Goal: Find specific page/section: Find specific page/section

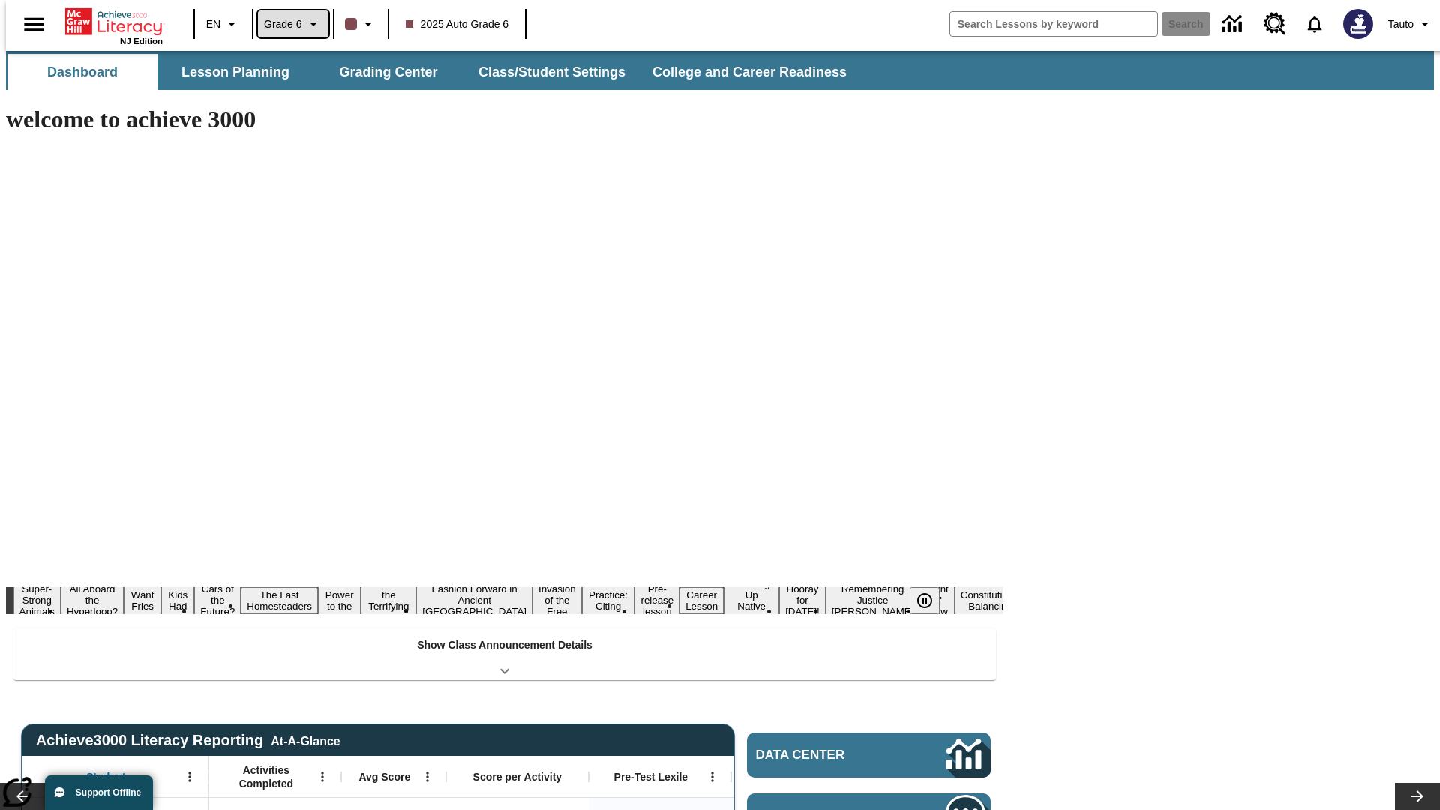
click at [288, 24] on span "Grade 6" at bounding box center [283, 25] width 38 height 16
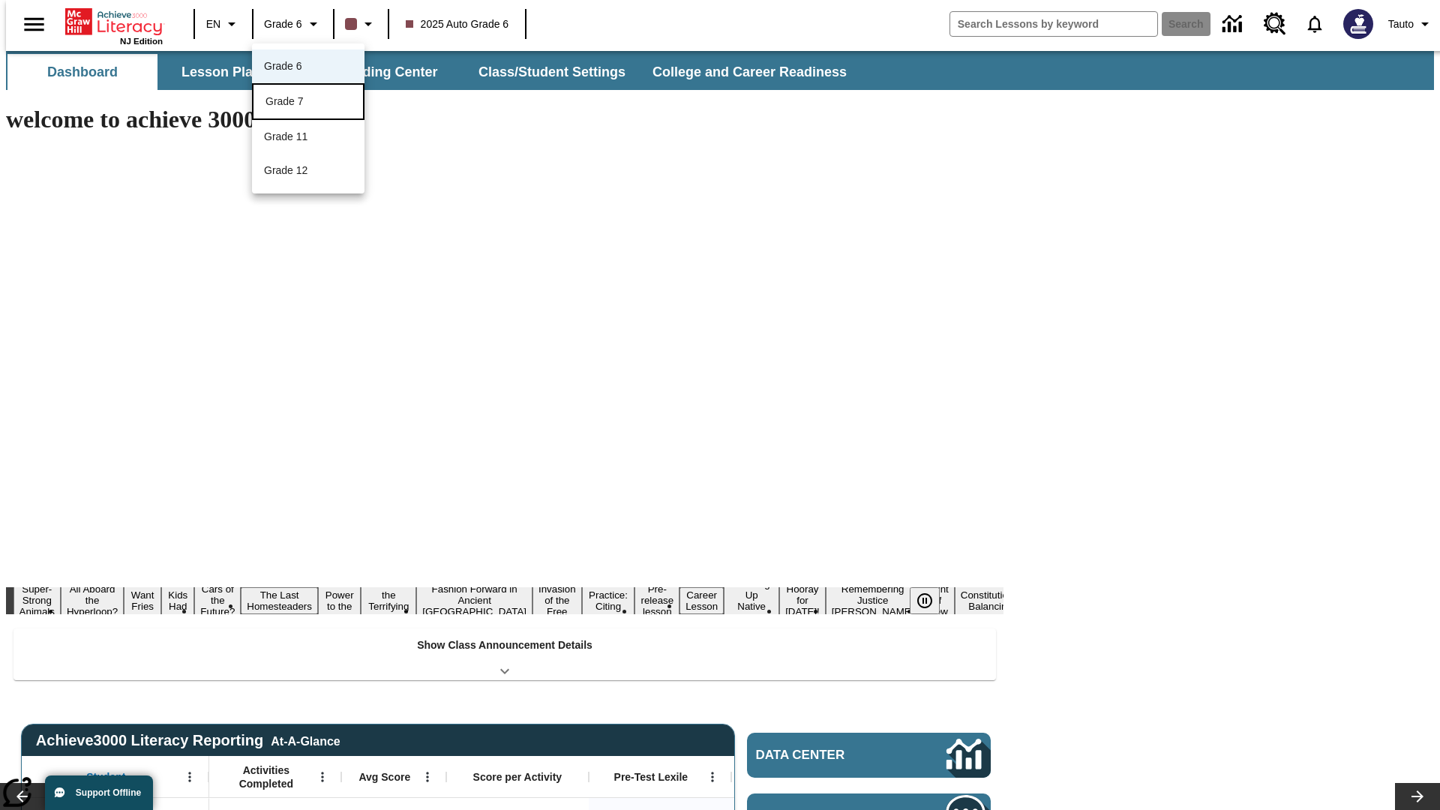
click at [308, 103] on div "Grade 7" at bounding box center [309, 102] width 86 height 16
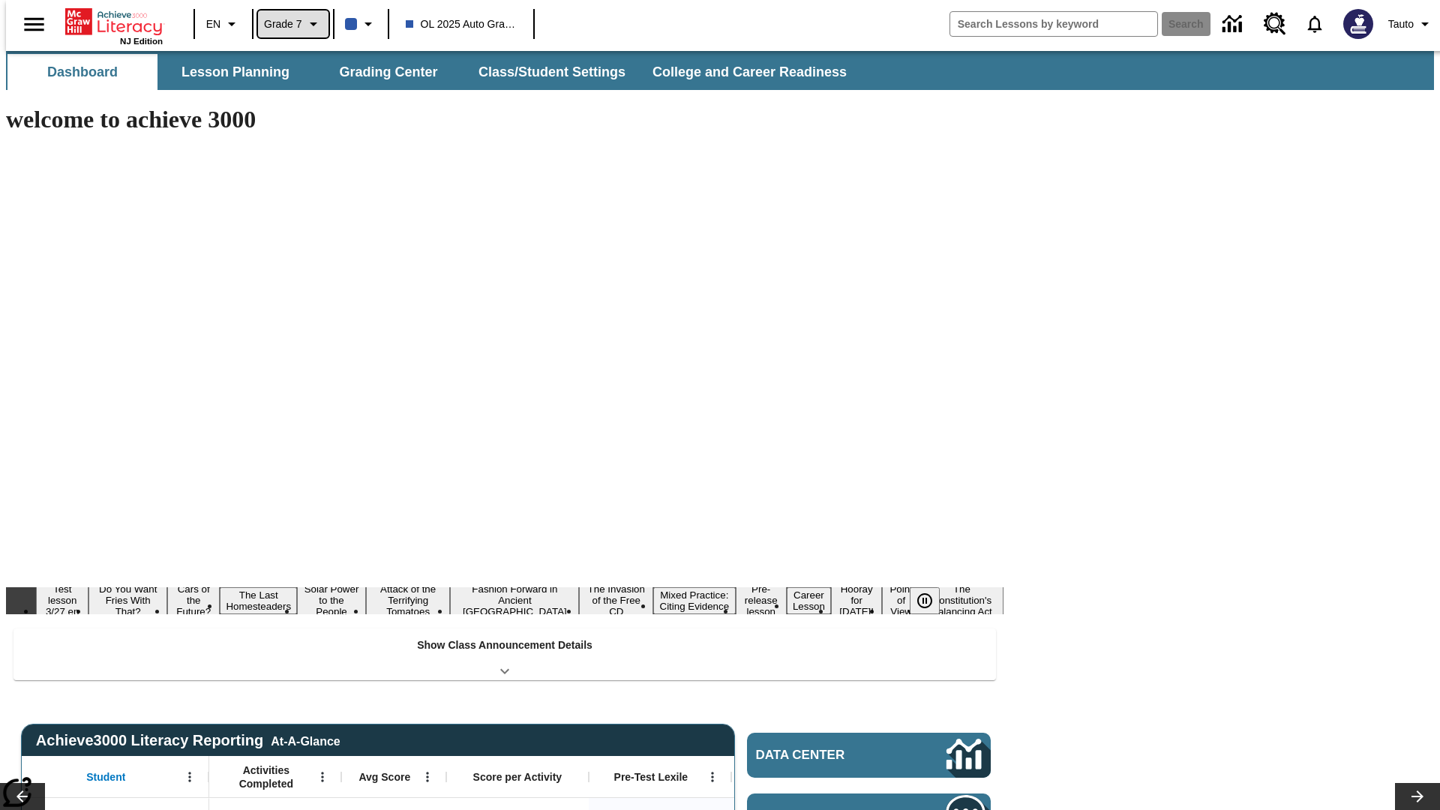
click at [288, 24] on span "Grade 7" at bounding box center [283, 25] width 38 height 16
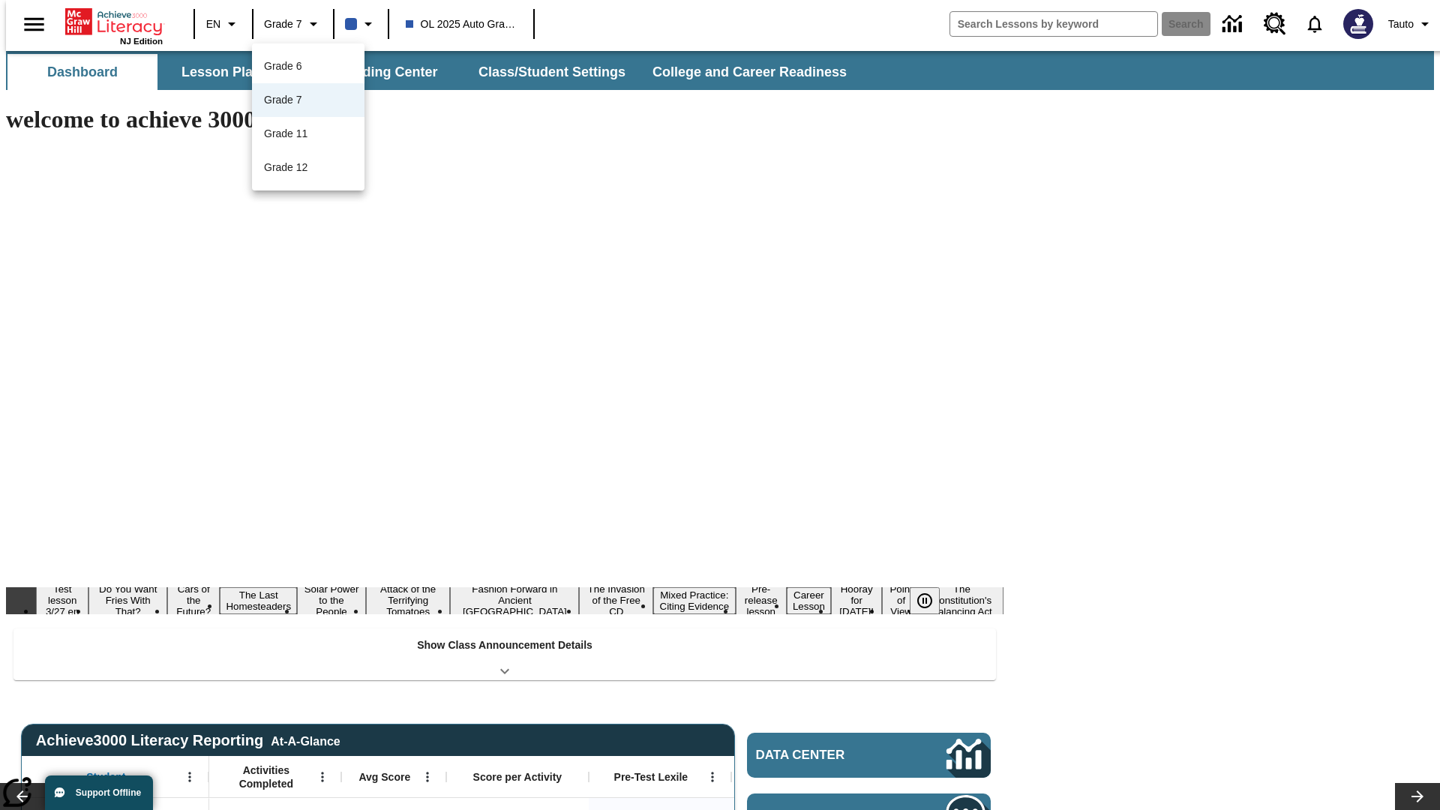
click at [720, 405] on div at bounding box center [720, 405] width 1440 height 810
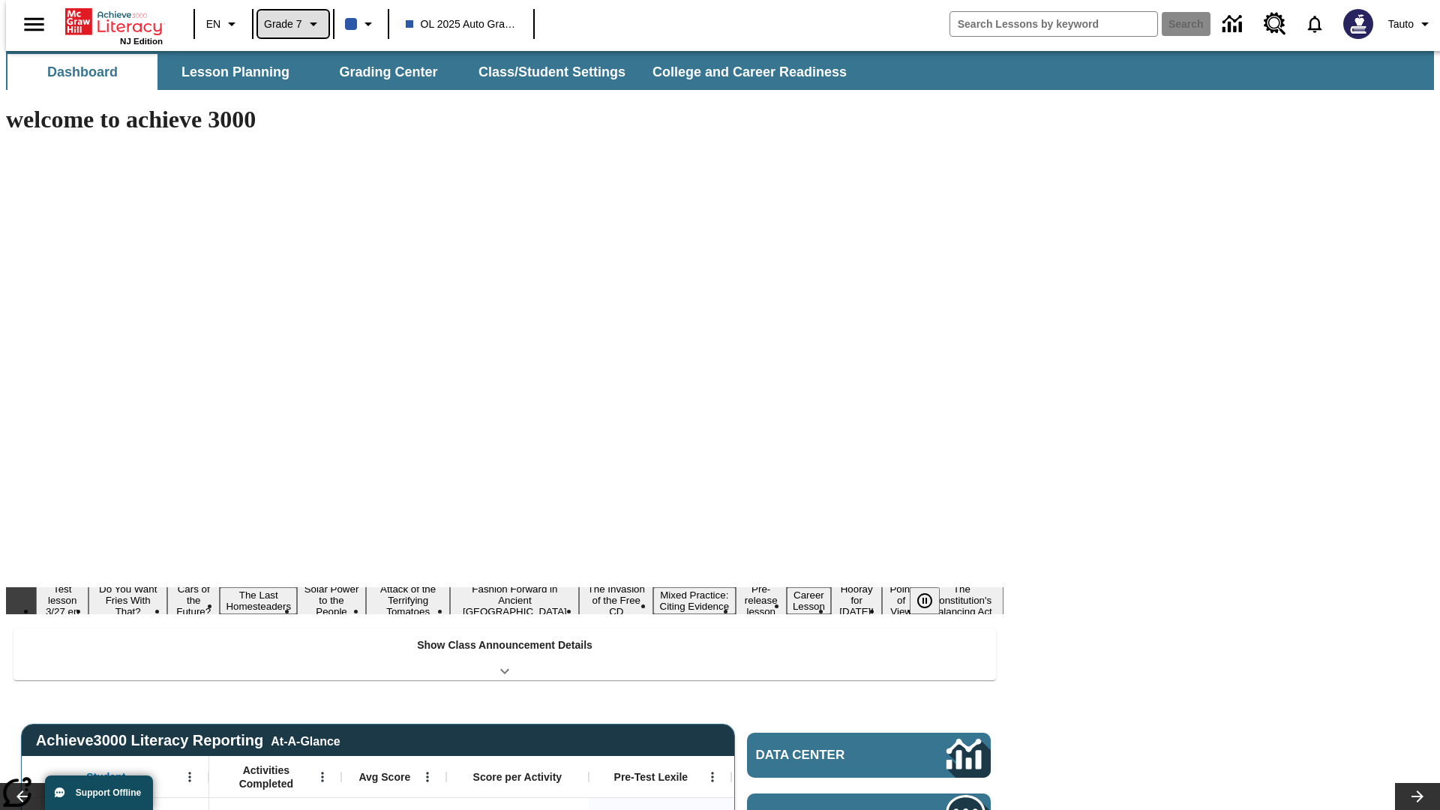
scroll to position [54, 0]
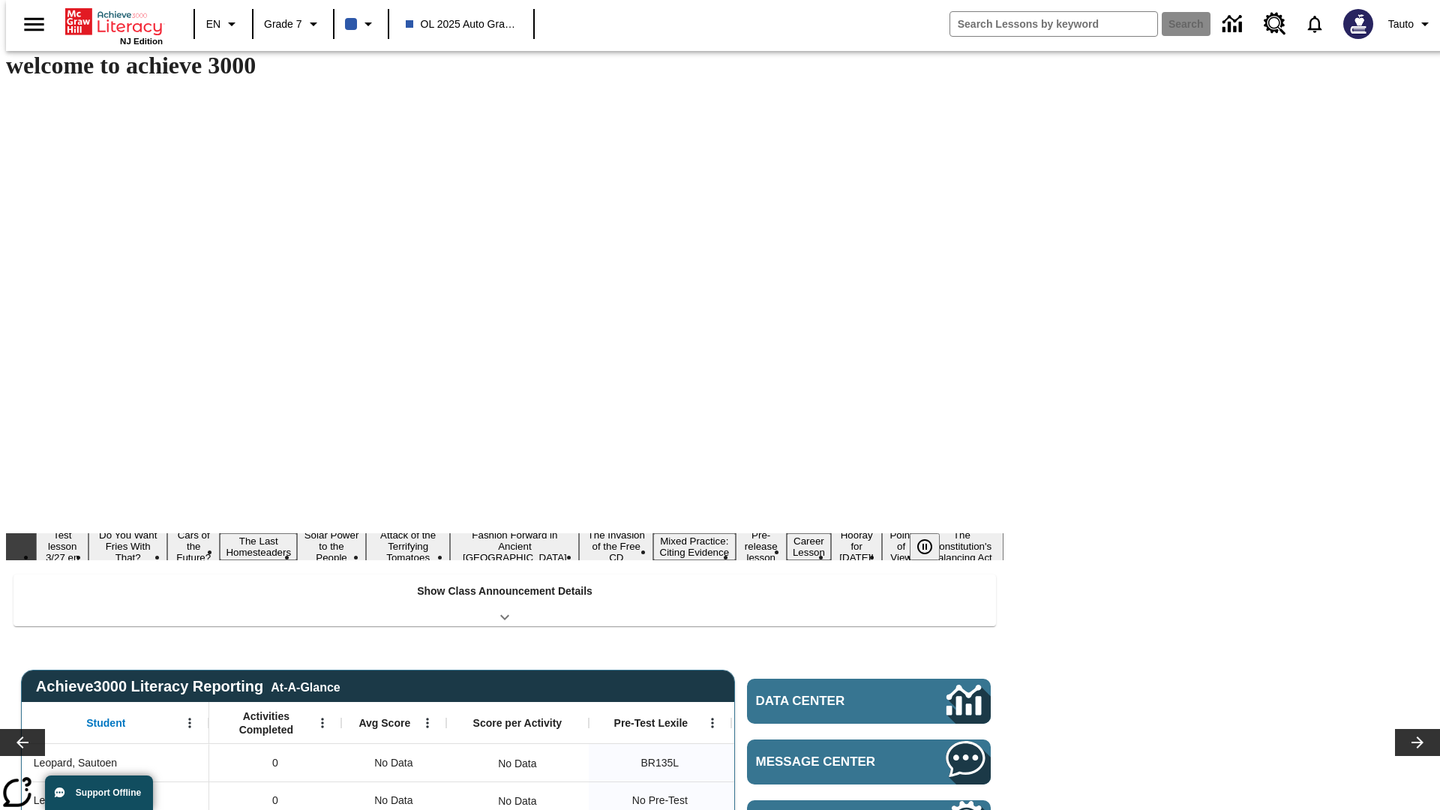
click at [230, 36] on button "Lesson Planning" at bounding box center [236, 18] width 150 height 36
